Goal: Find specific page/section

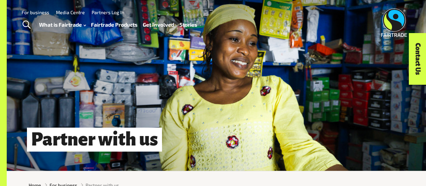
click at [123, 25] on link "Fairtrade Products" at bounding box center [114, 24] width 46 height 9
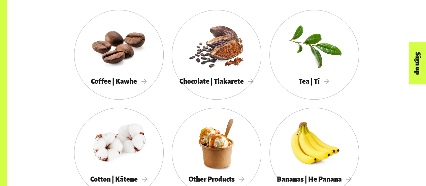
scroll to position [369, 0]
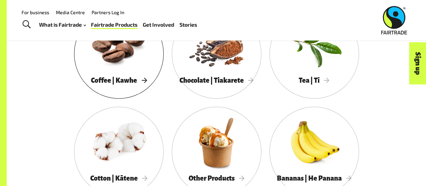
click at [124, 82] on span "Coffee | Kawhe" at bounding box center [119, 79] width 56 height 7
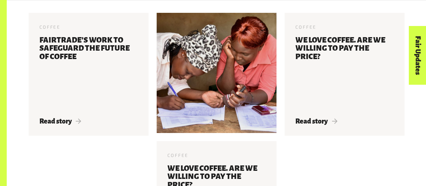
scroll to position [1253, 0]
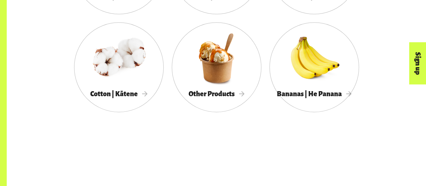
scroll to position [369, 0]
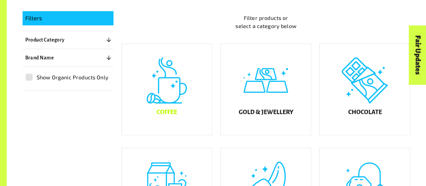
click at [175, 112] on div "Coffee" at bounding box center [167, 89] width 90 height 91
